Goal: Task Accomplishment & Management: Manage account settings

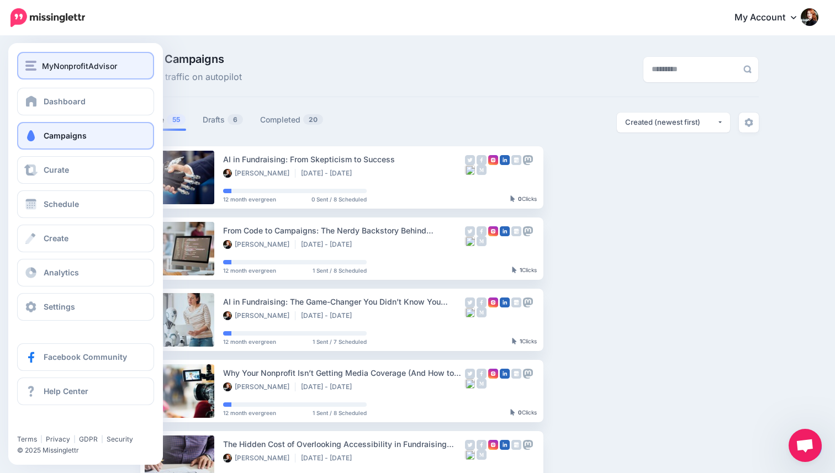
click at [38, 68] on div "MyNonprofitAdvisor" at bounding box center [85, 66] width 120 height 13
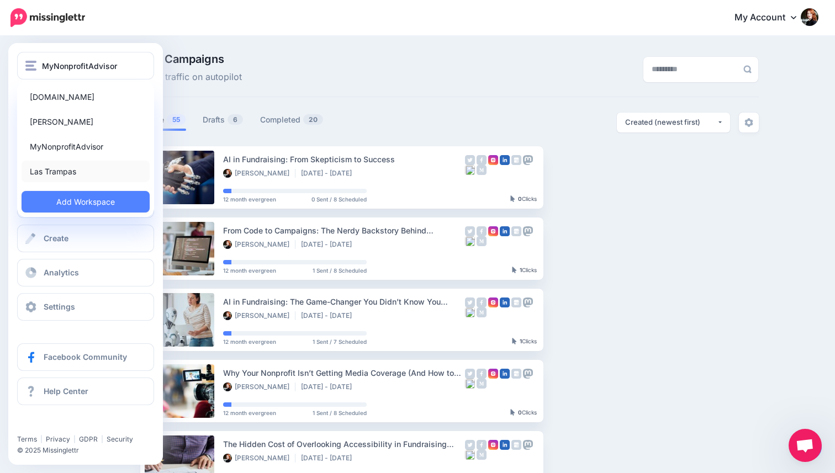
click at [42, 170] on link "Las Trampas" at bounding box center [86, 172] width 128 height 22
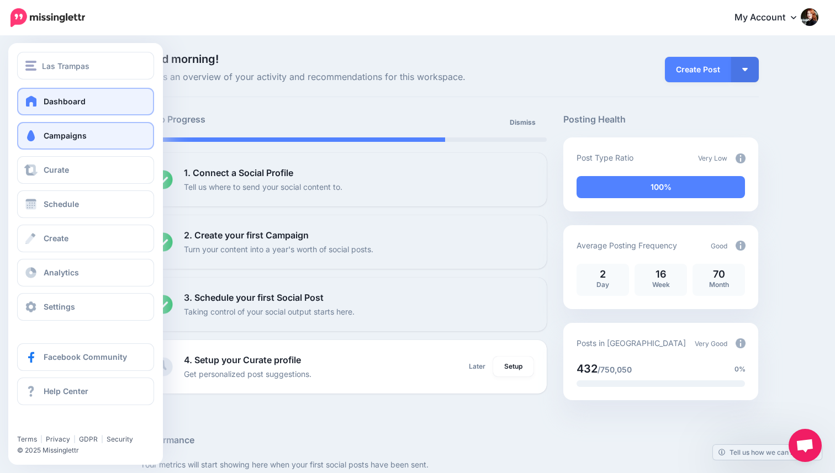
click at [50, 138] on span "Campaigns" at bounding box center [65, 135] width 43 height 9
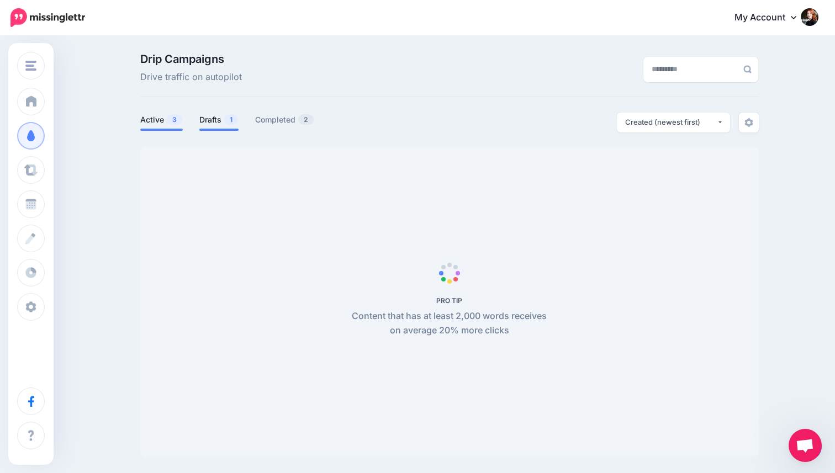
click at [213, 123] on link "Drafts 1" at bounding box center [218, 119] width 39 height 13
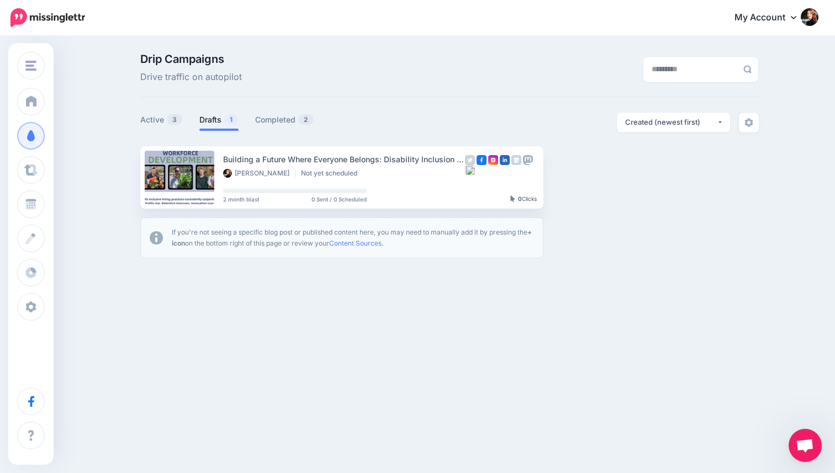
click at [219, 129] on li "Drafts 1" at bounding box center [218, 122] width 39 height 18
click at [155, 119] on link "Active 3" at bounding box center [161, 119] width 43 height 13
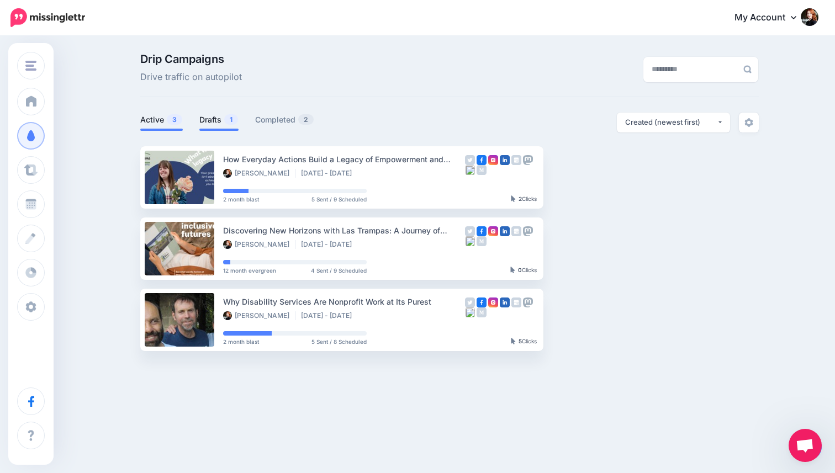
click at [204, 120] on link "Drafts 1" at bounding box center [218, 119] width 39 height 13
